Goal: Communication & Community: Participate in discussion

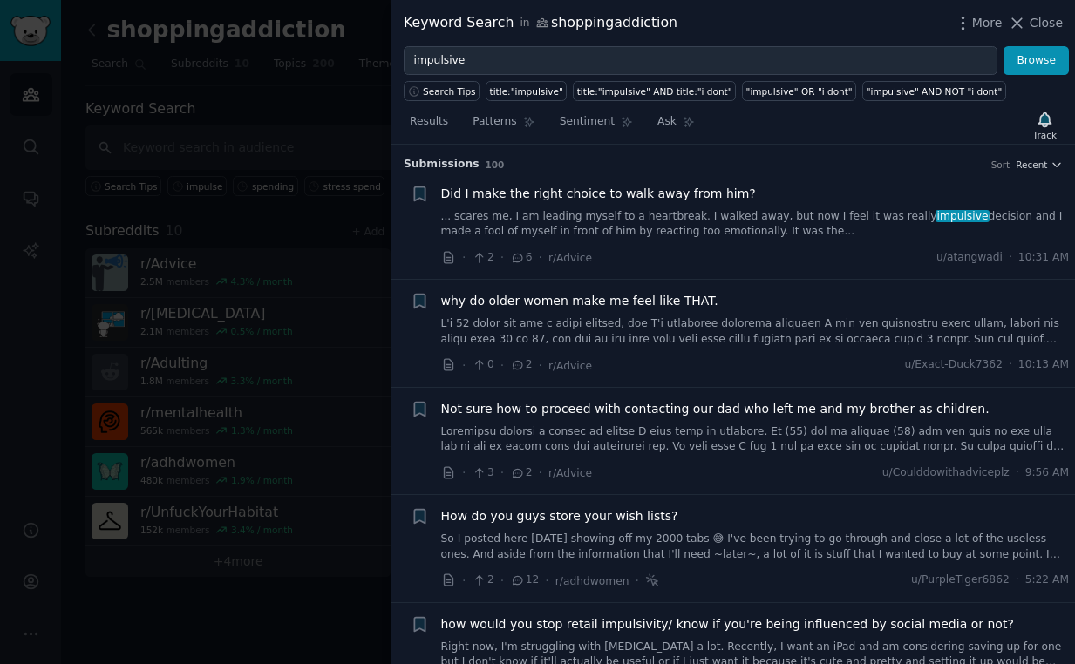
scroll to position [1929, 0]
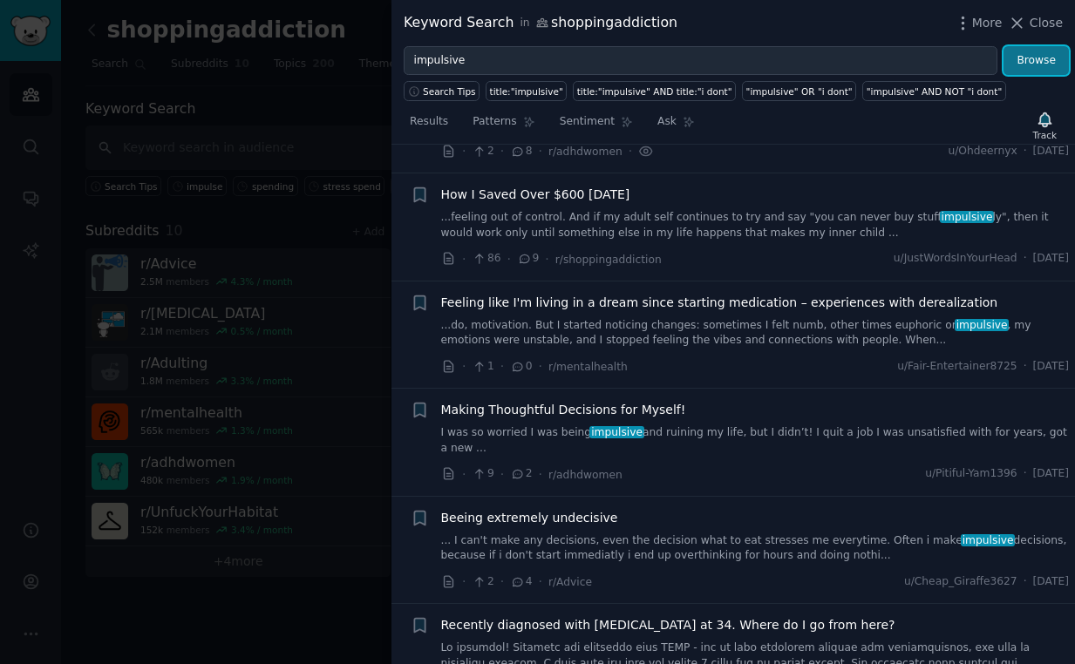
click at [1029, 56] on button "Browse" at bounding box center [1035, 61] width 65 height 30
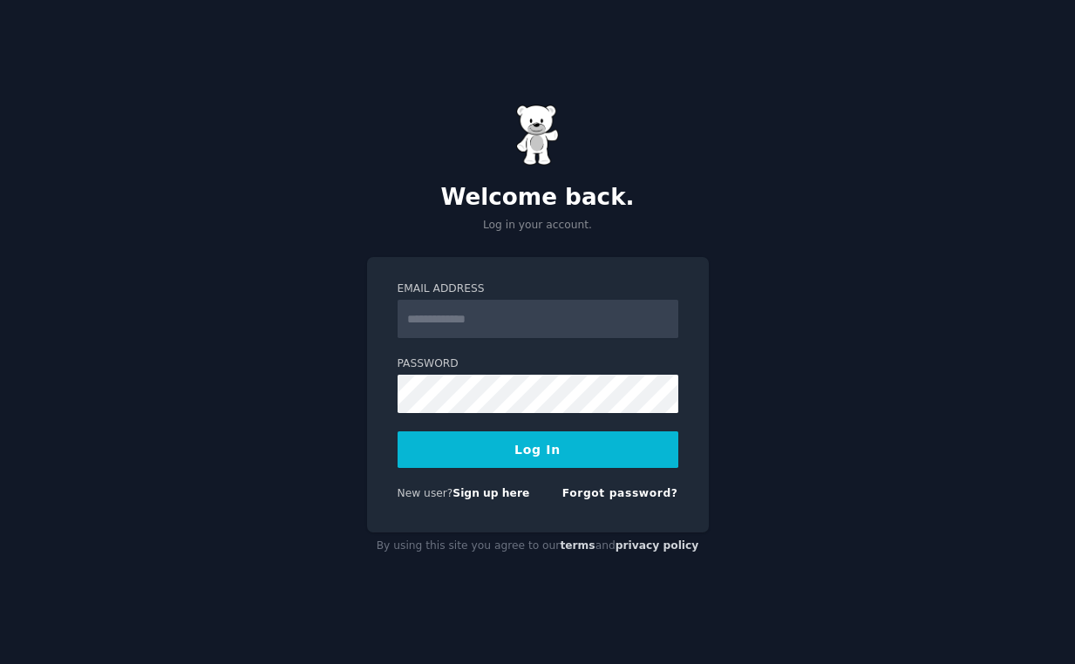
click at [500, 323] on input "Email Address" at bounding box center [538, 319] width 281 height 38
type input "**********"
click at [561, 448] on button "Log In" at bounding box center [538, 449] width 281 height 37
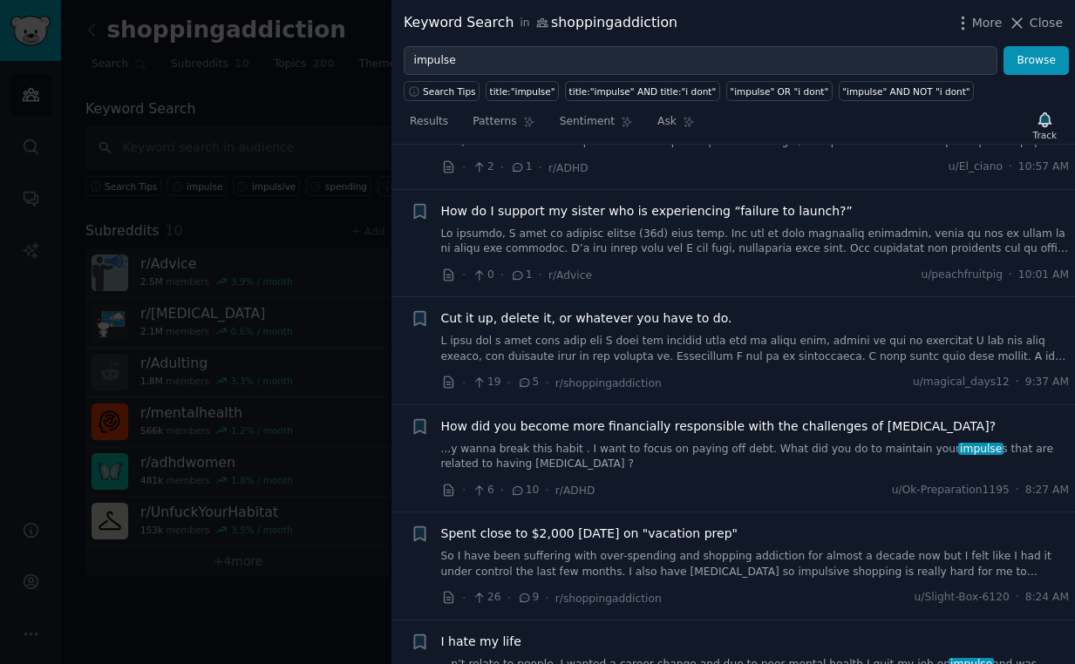
scroll to position [200, 0]
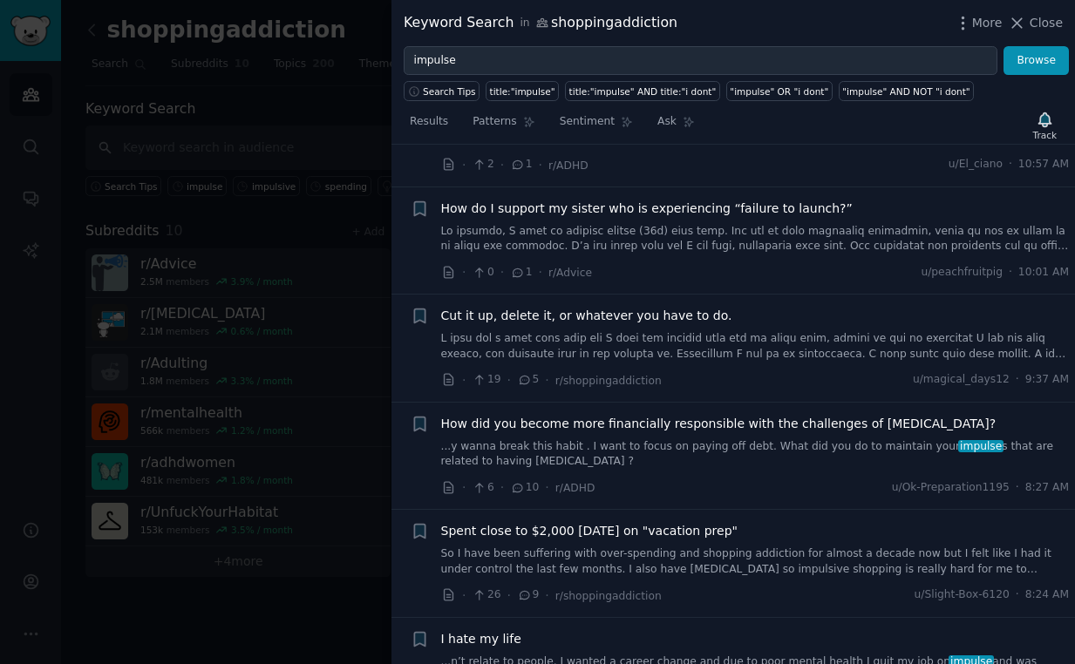
click at [629, 427] on span "How did you become more financially responsible with the challenges of [MEDICAL…" at bounding box center [718, 424] width 555 height 18
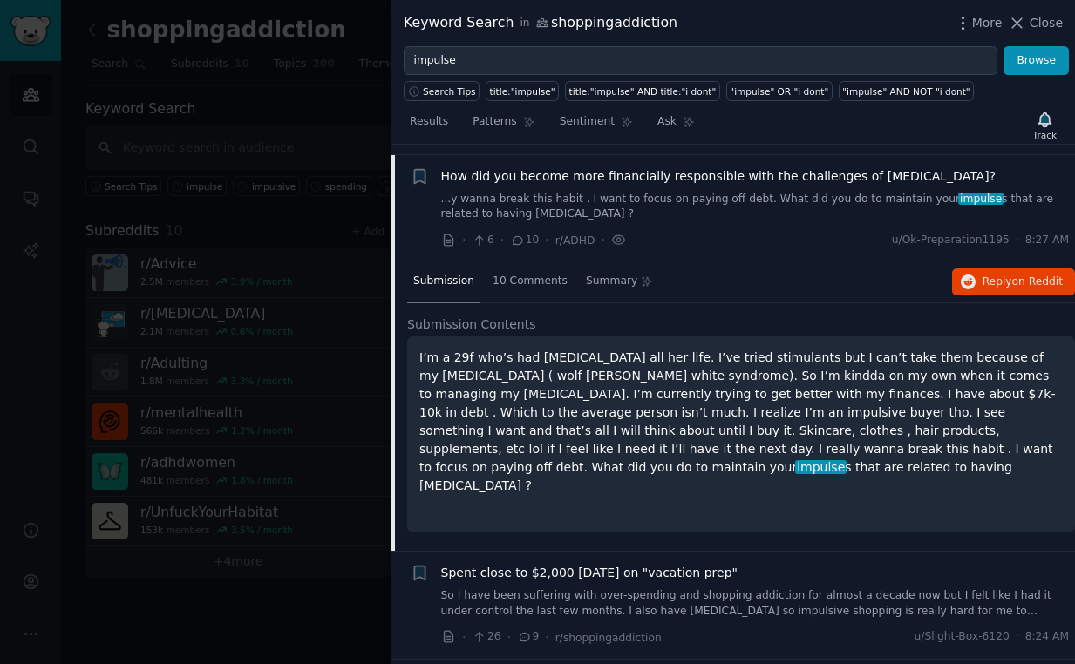
scroll to position [458, 0]
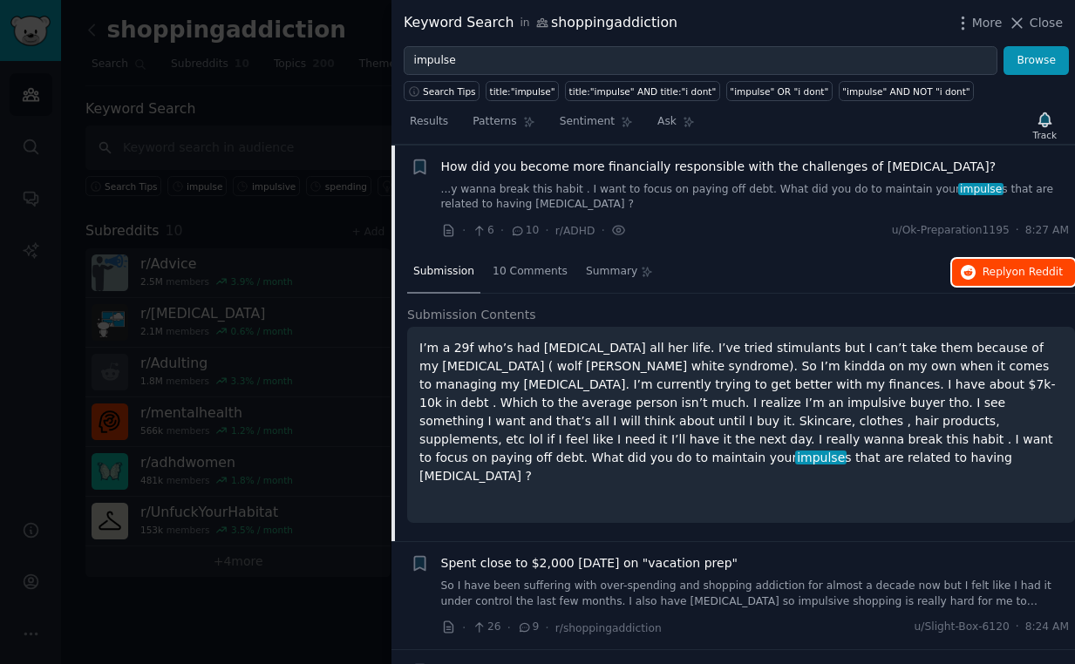
click at [996, 285] on button "Reply on Reddit" at bounding box center [1013, 273] width 123 height 28
